Goal: Task Accomplishment & Management: Use online tool/utility

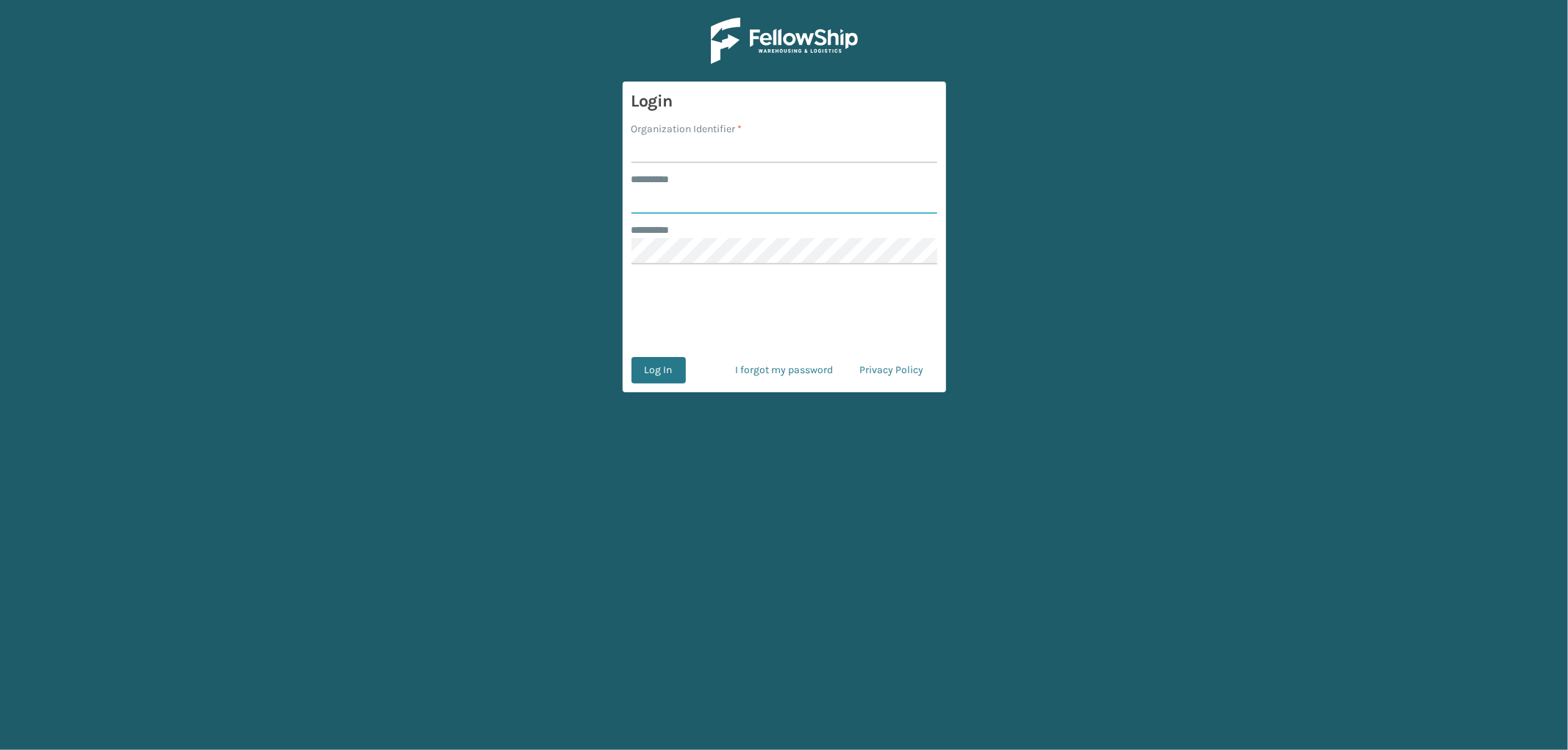
type input "*********"
click at [707, 148] on input "Organization Identifier *" at bounding box center [784, 150] width 306 height 26
type input "OAK"
click at [659, 361] on button "Log In" at bounding box center [659, 370] width 55 height 26
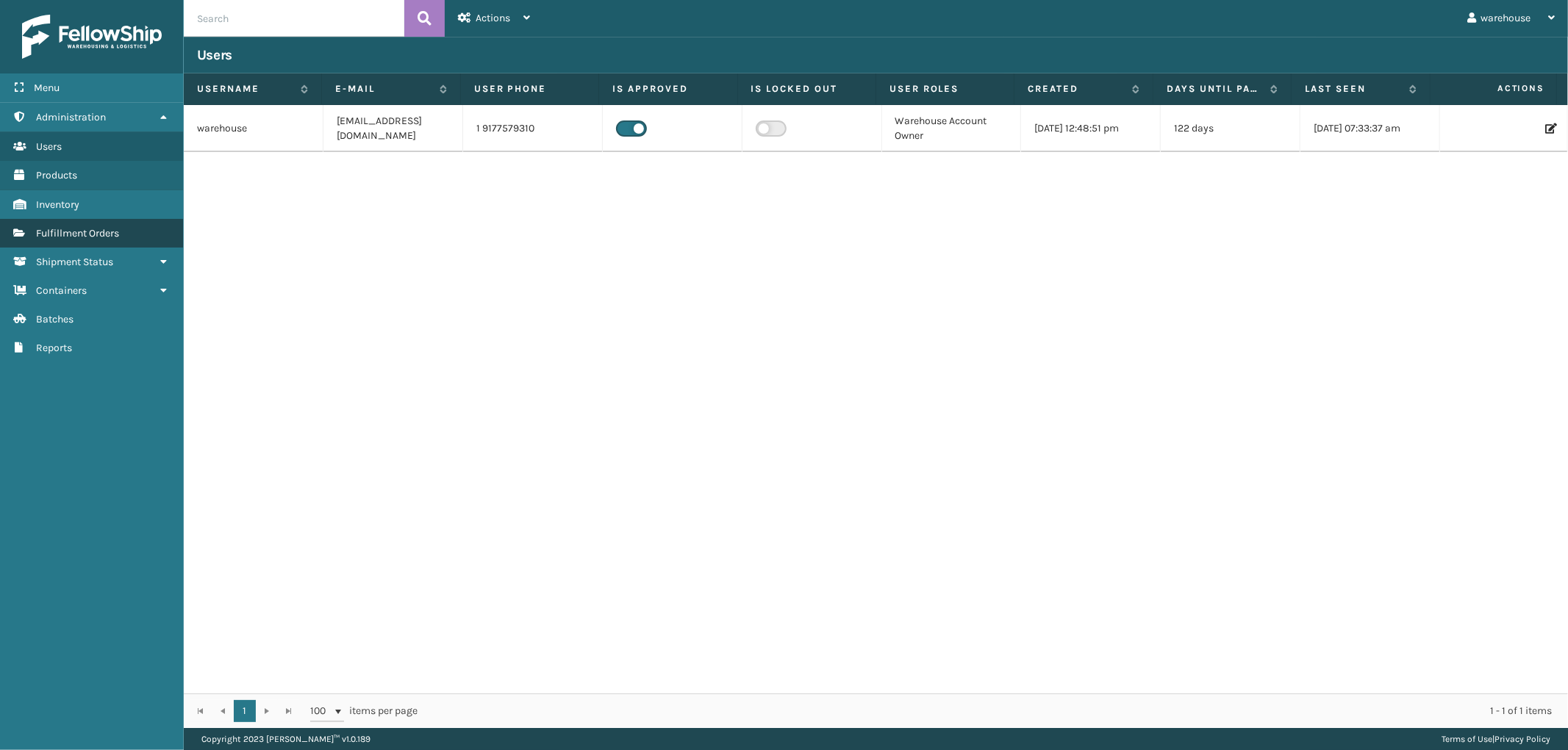
click at [89, 227] on span "Fulfillment Orders" at bounding box center [78, 233] width 83 height 12
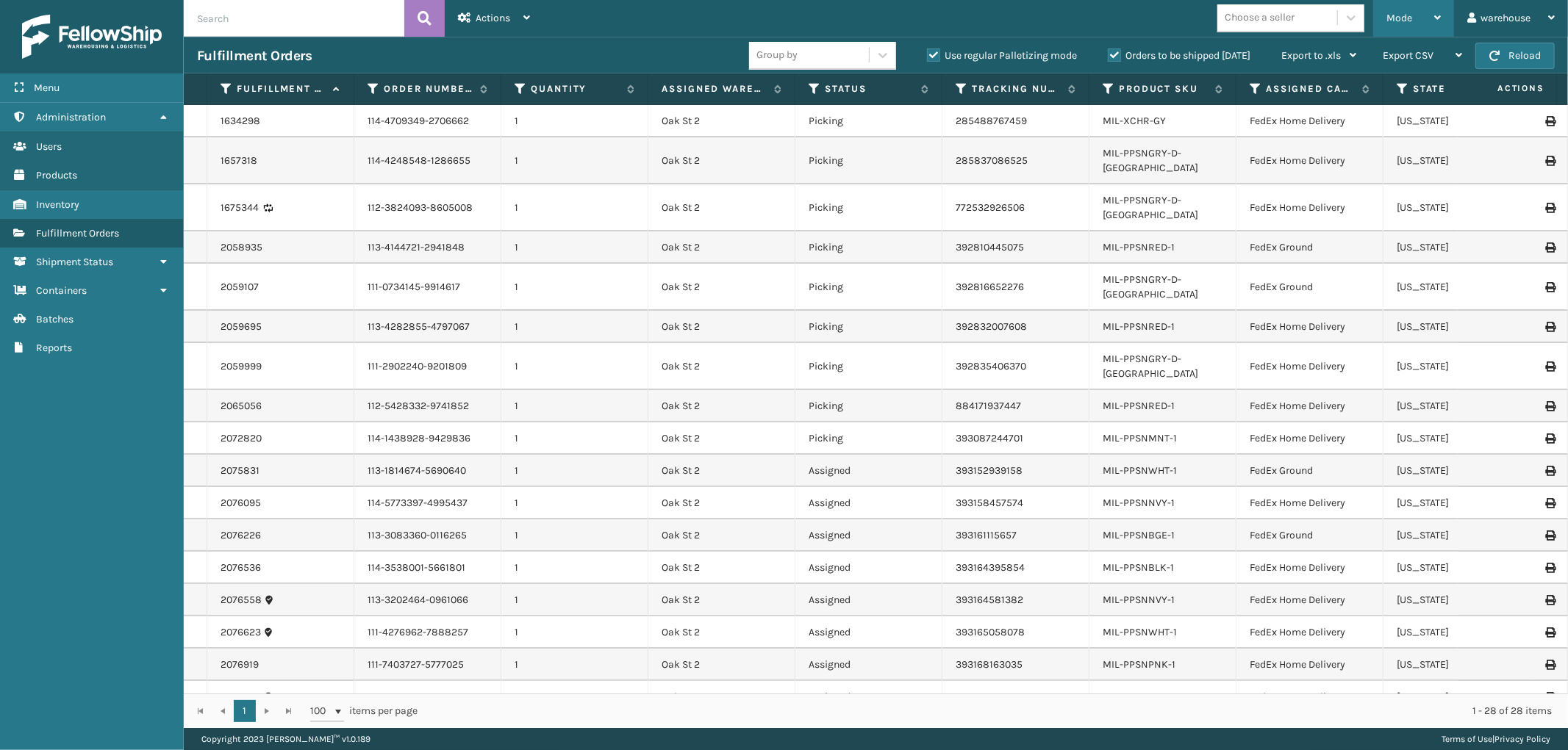
click at [1436, 17] on icon at bounding box center [1438, 17] width 7 height 10
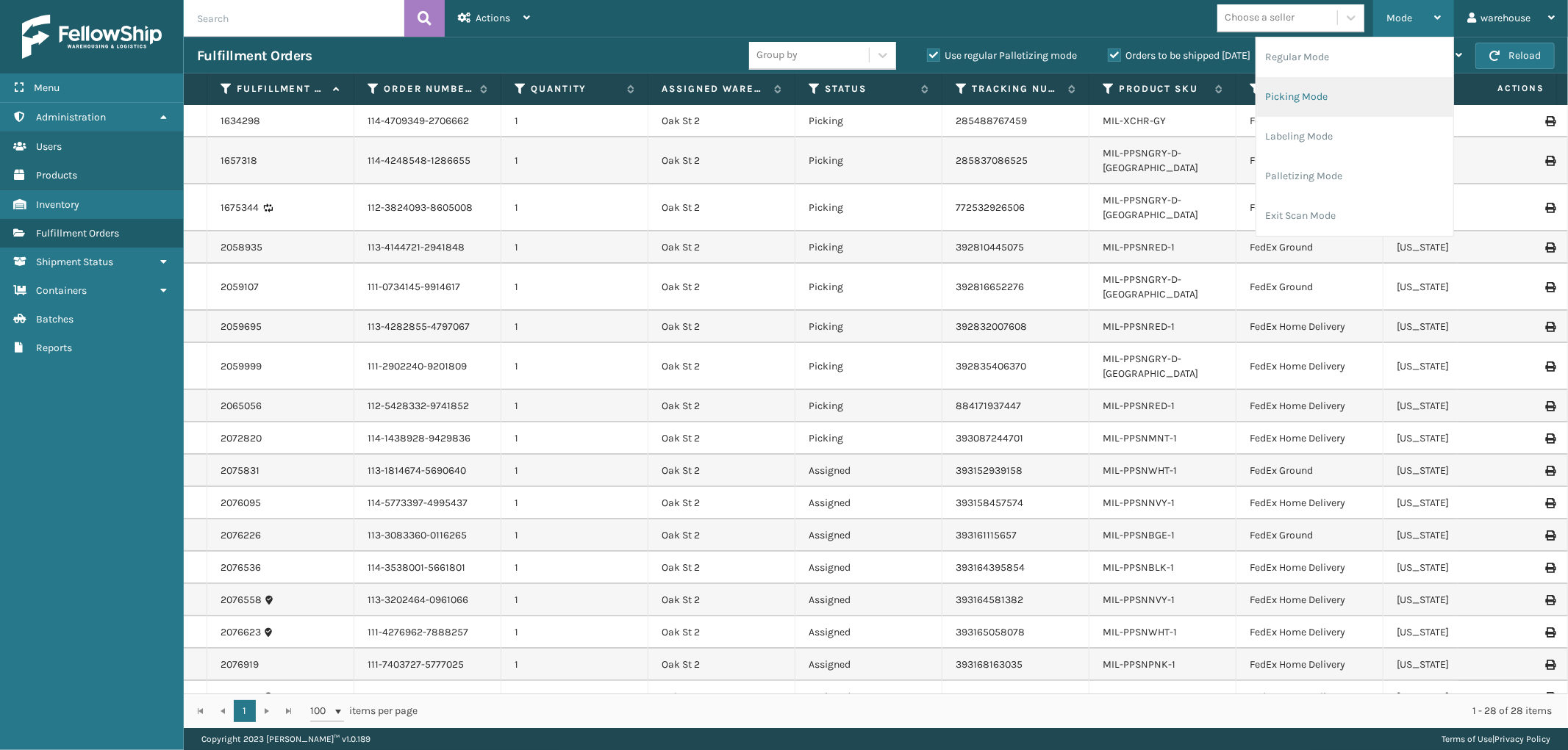
click at [1370, 89] on li "Picking Mode" at bounding box center [1355, 97] width 197 height 40
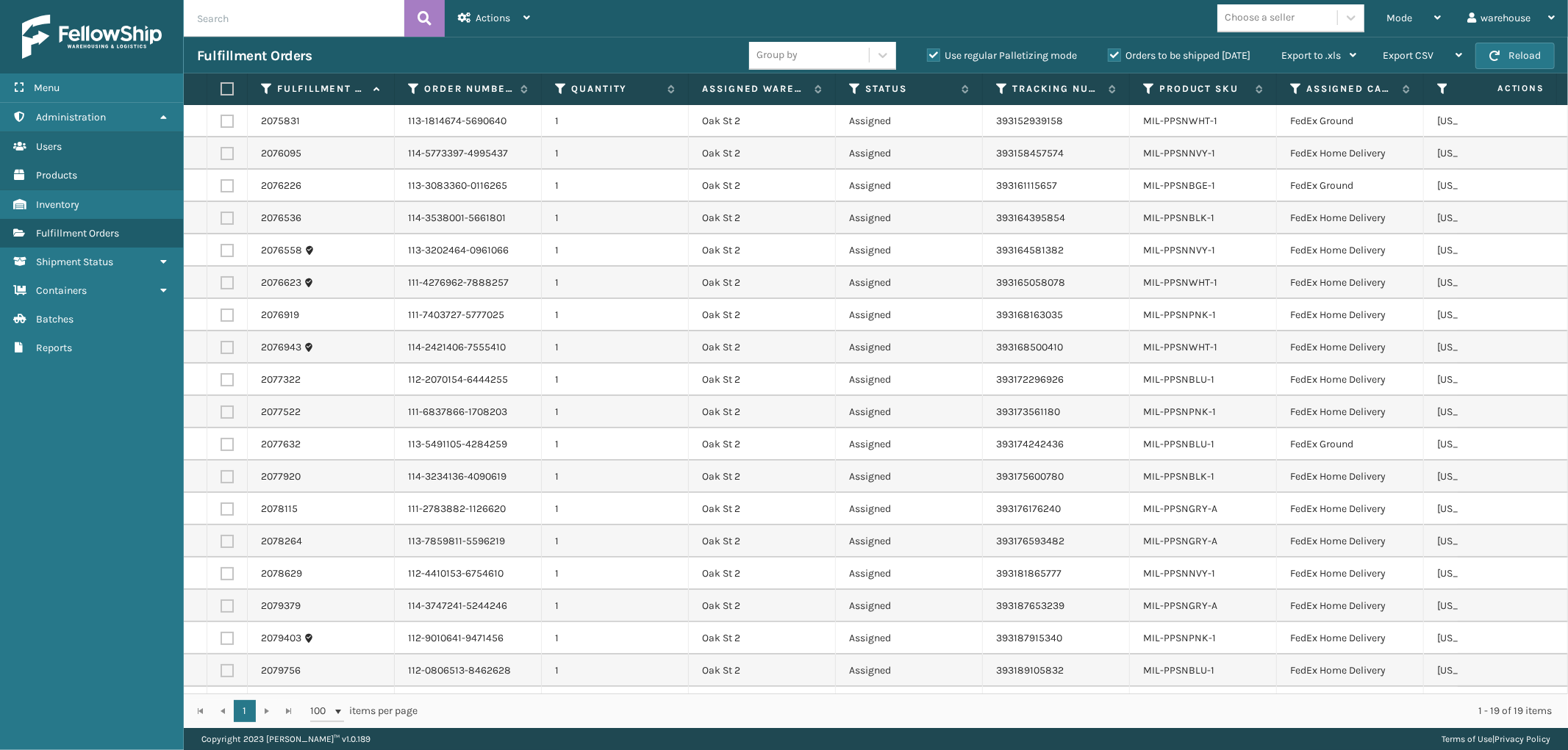
click at [221, 86] on label at bounding box center [225, 89] width 9 height 13
click at [221, 86] on input "checkbox" at bounding box center [221, 89] width 1 height 10
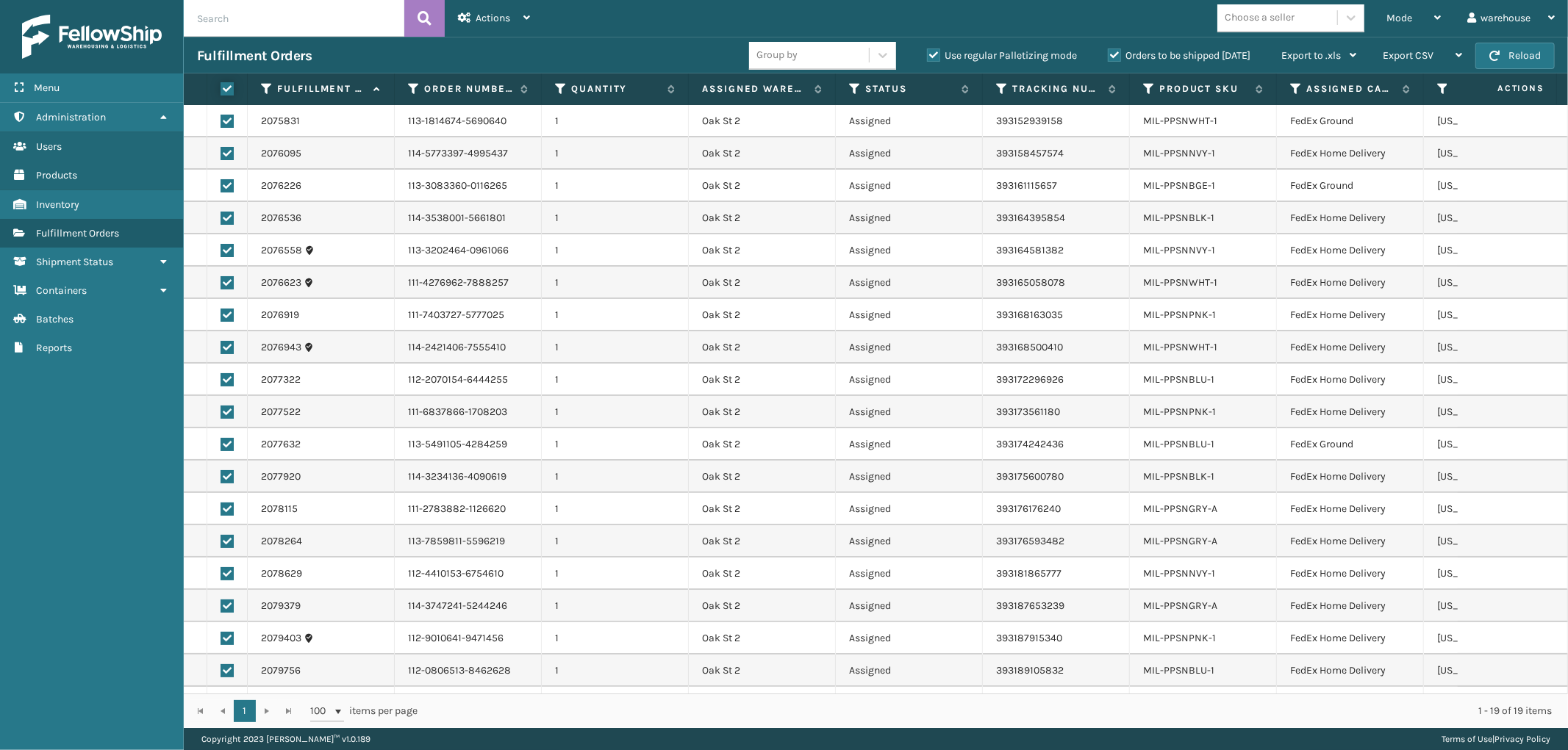
checkbox input "true"
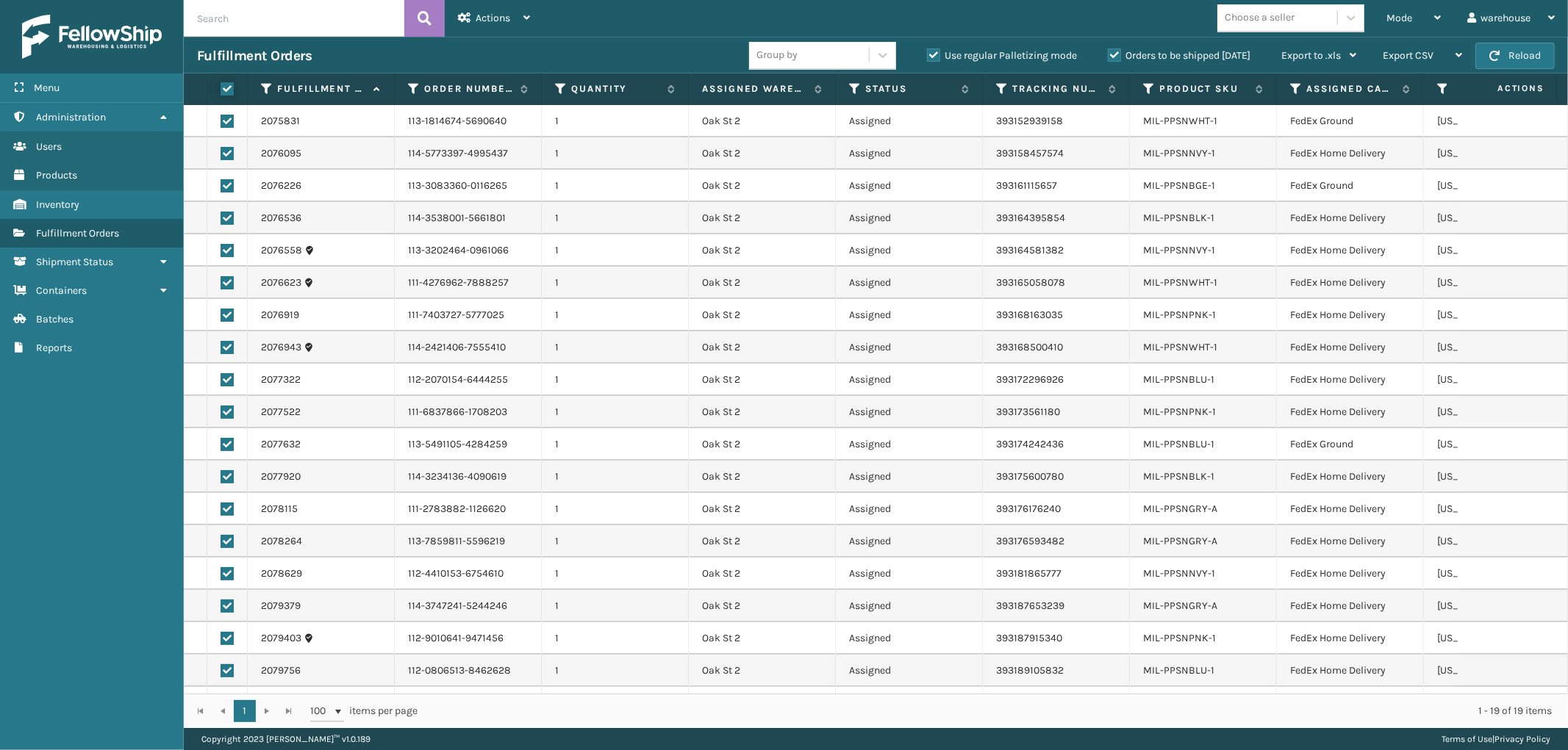
checkbox input "true"
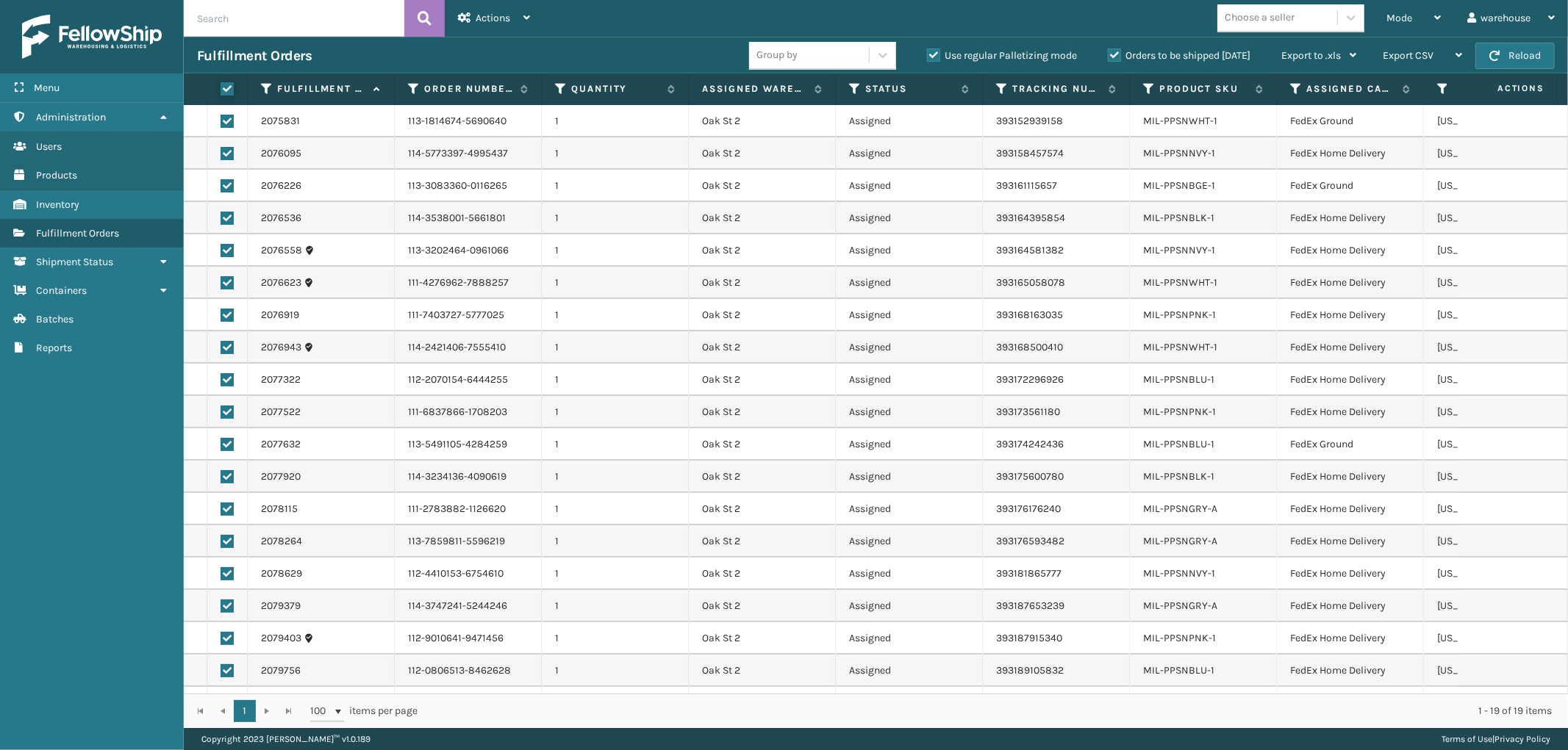
checkbox input "true"
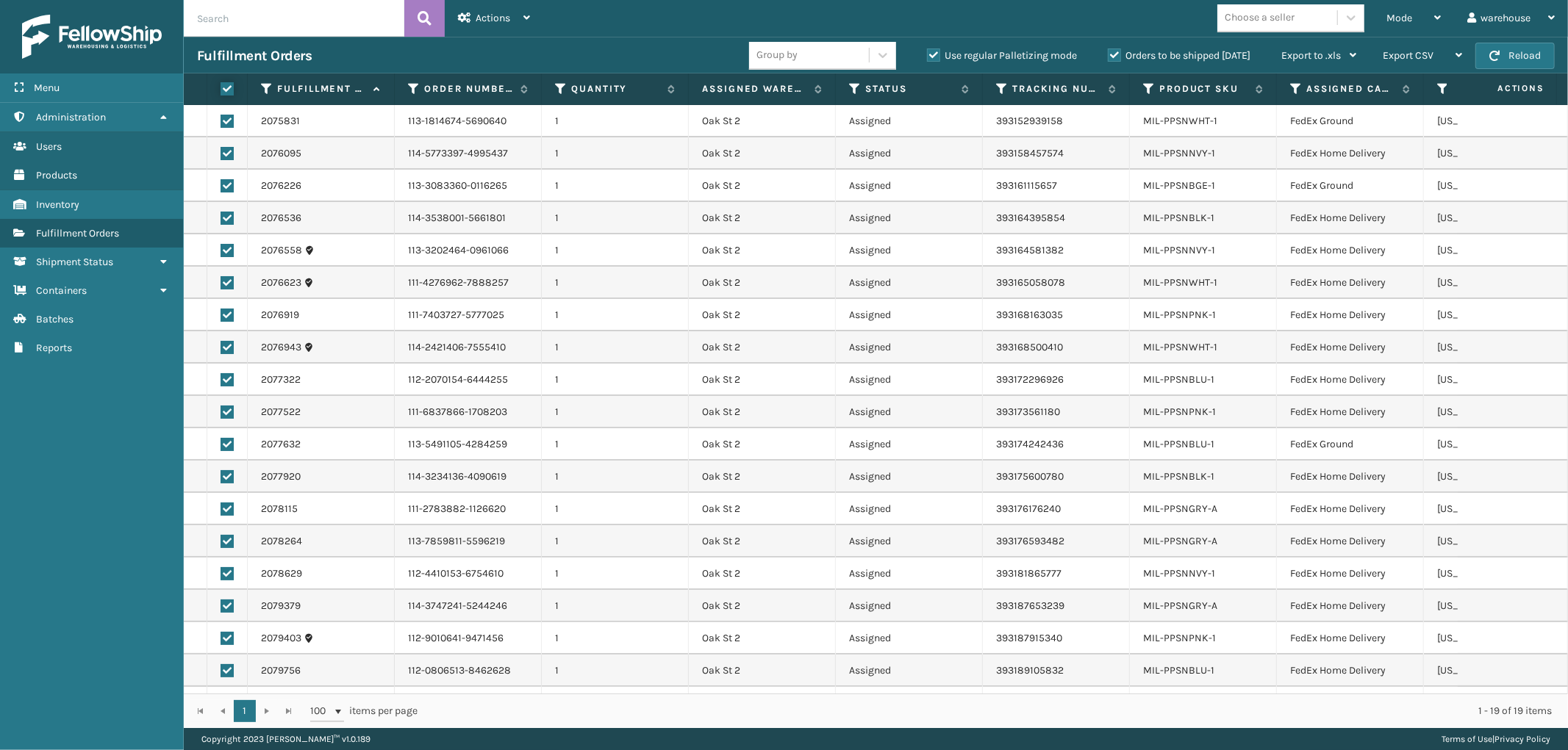
checkbox input "true"
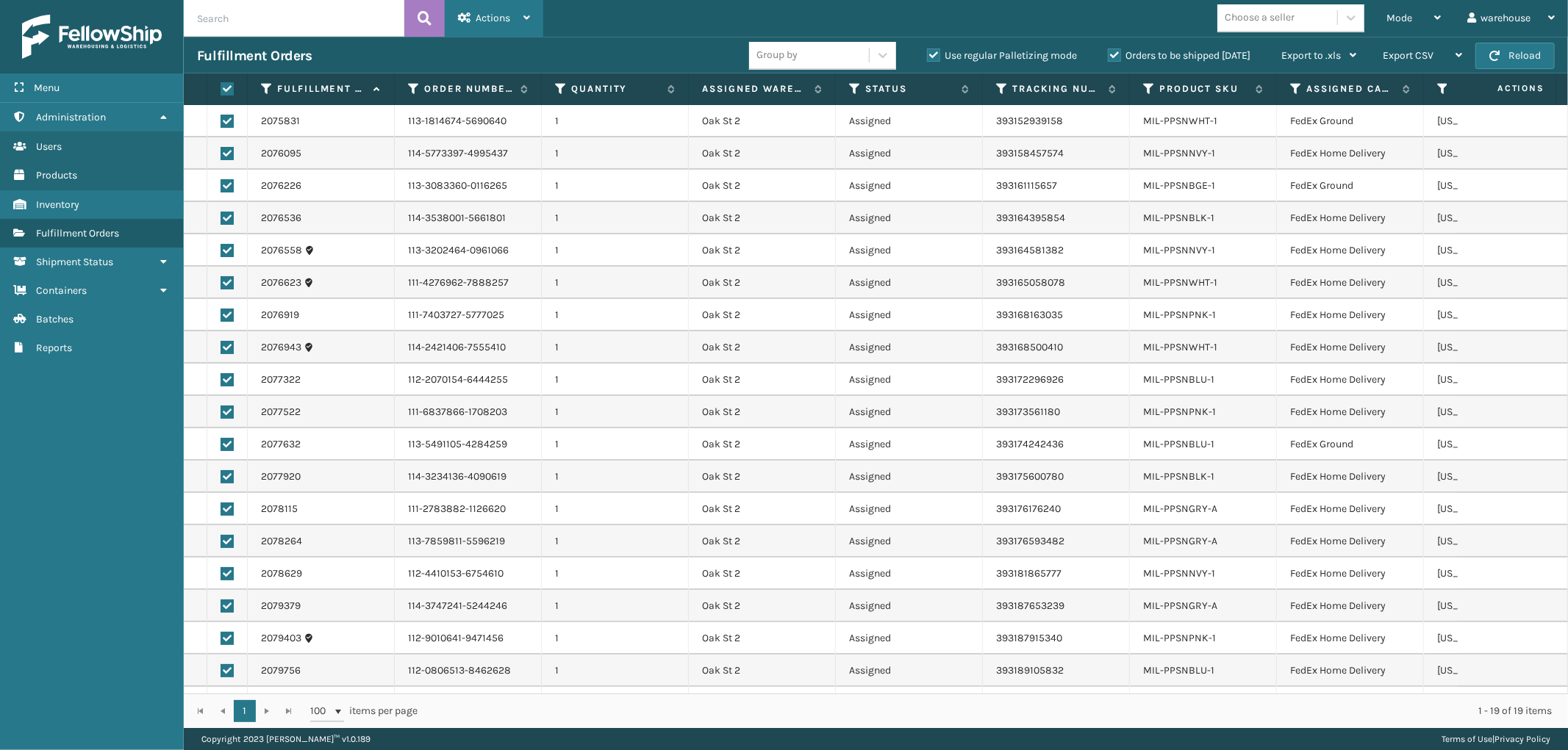
click at [520, 15] on div "Actions" at bounding box center [494, 18] width 72 height 36
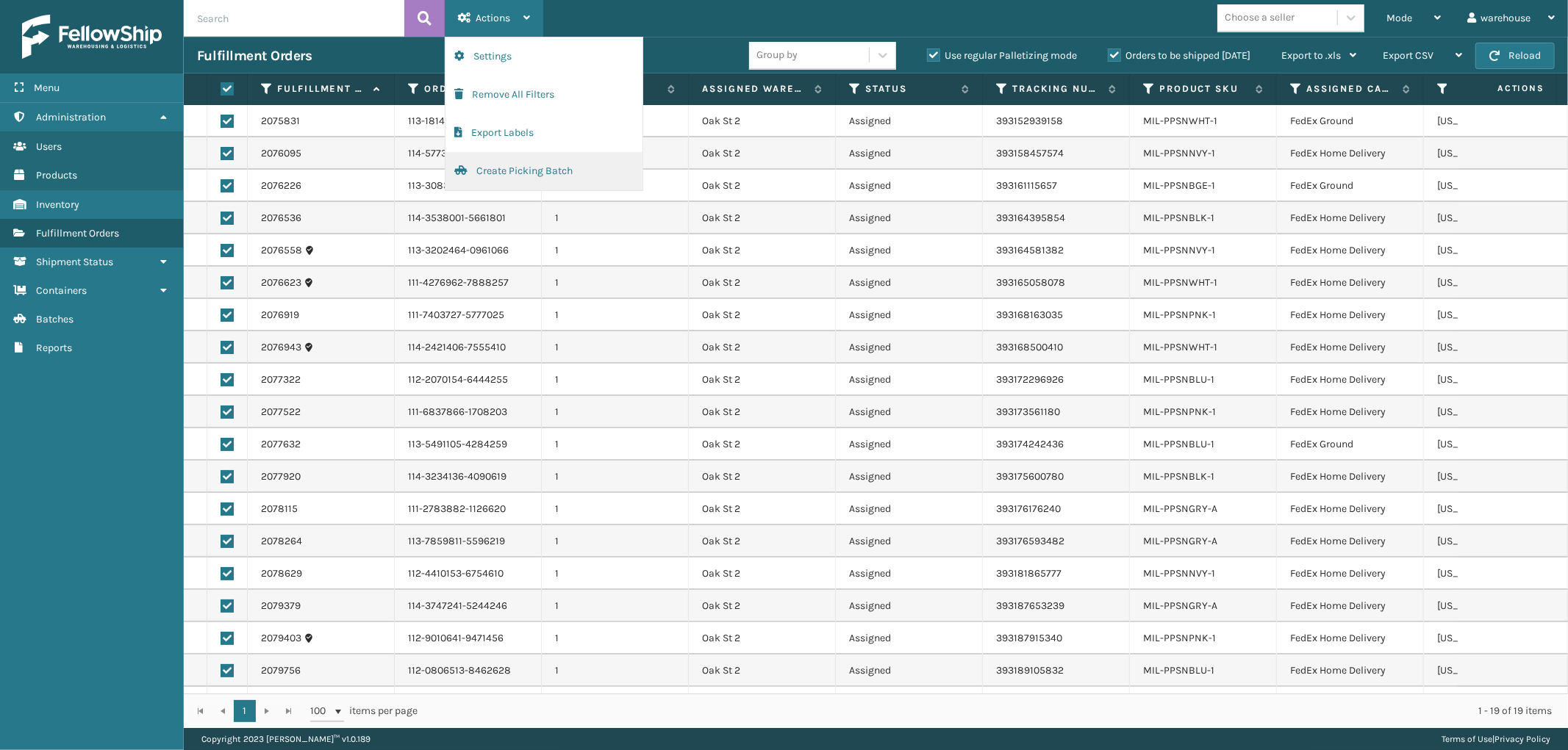
click at [544, 160] on button "Create Picking Batch" at bounding box center [544, 171] width 197 height 38
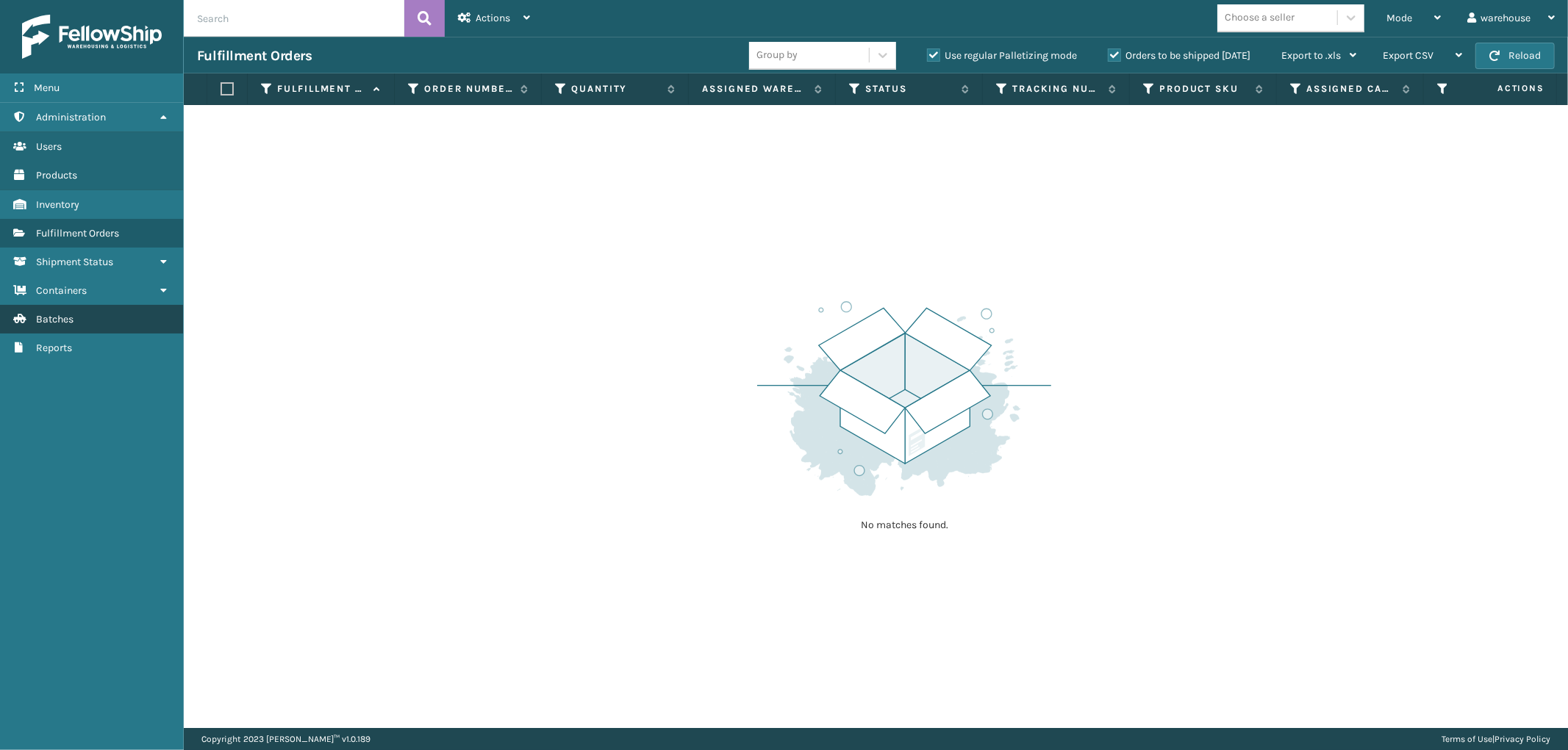
click at [91, 313] on link "Batches" at bounding box center [91, 319] width 183 height 29
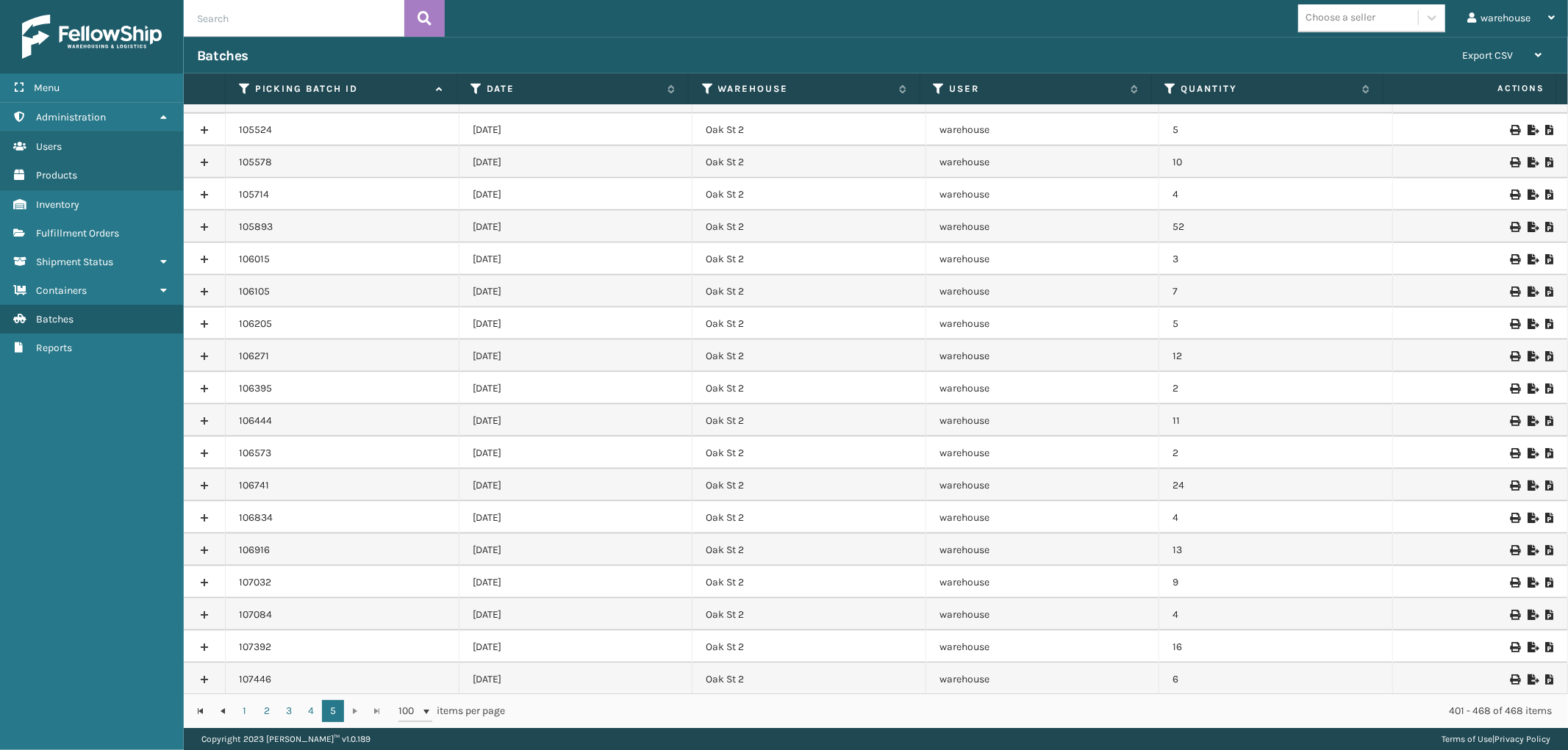
scroll to position [1607, 0]
click at [1510, 676] on icon at bounding box center [1514, 680] width 9 height 10
